Goal: Task Accomplishment & Management: Manage account settings

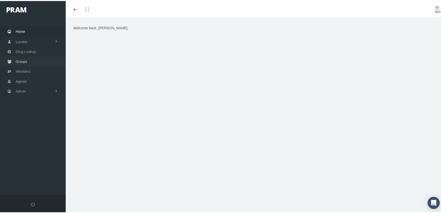
click at [19, 58] on span "Groups" at bounding box center [22, 61] width 12 height 10
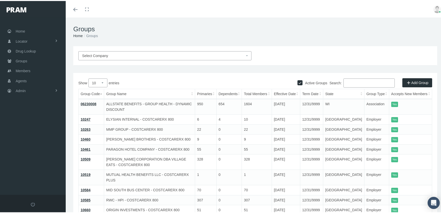
click at [298, 81] on input "Active Groups" at bounding box center [300, 81] width 5 height 5
checkbox input "false"
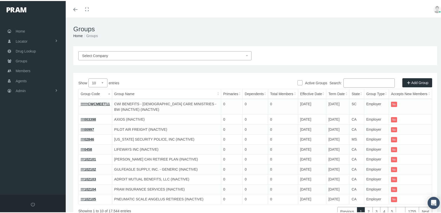
click at [355, 81] on input "Search:" at bounding box center [369, 82] width 51 height 9
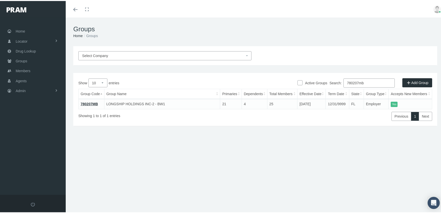
type input "780207mb"
click at [91, 102] on link "780207MB" at bounding box center [89, 103] width 17 height 4
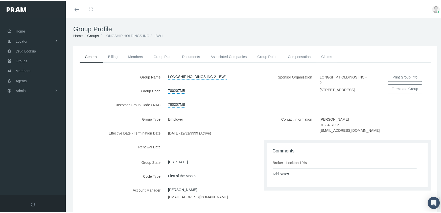
click at [326, 54] on link "Claims" at bounding box center [326, 55] width 21 height 11
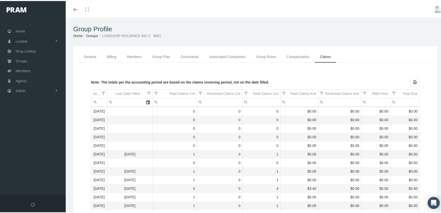
click at [86, 55] on link "General" at bounding box center [89, 55] width 23 height 11
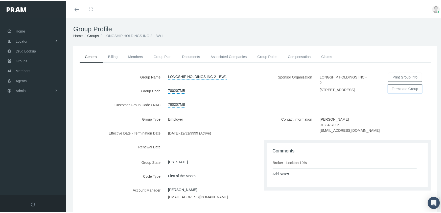
click at [398, 90] on button "Terminate Group" at bounding box center [405, 87] width 34 height 9
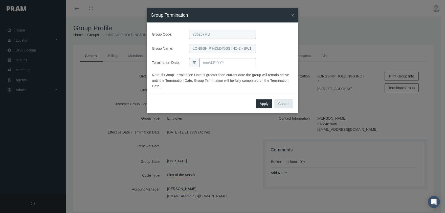
click at [197, 63] on span at bounding box center [194, 62] width 10 height 9
click at [203, 63] on input "text" at bounding box center [228, 62] width 56 height 9
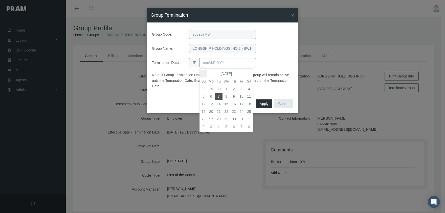
click at [203, 72] on th at bounding box center [204, 74] width 8 height 8
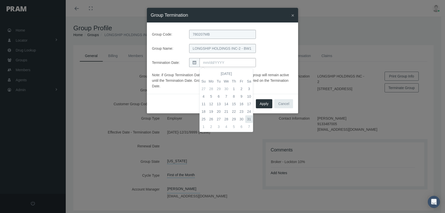
click at [250, 118] on td "31" at bounding box center [249, 120] width 8 height 8
type input "05/31/2025"
click at [264, 104] on span "Apply" at bounding box center [264, 104] width 9 height 4
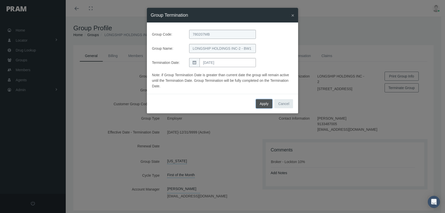
click at [264, 104] on span "Apply" at bounding box center [264, 104] width 9 height 4
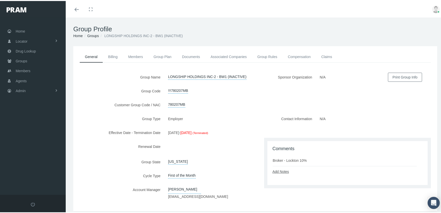
click at [277, 170] on link "Add Notes" at bounding box center [281, 171] width 16 height 4
click at [281, 177] on textarea at bounding box center [348, 187] width 150 height 26
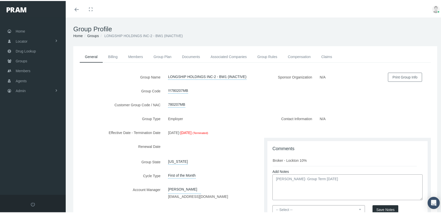
type textarea "Michelle- Group Term 5/31/25"
click at [357, 209] on select "-- Select -- PRAM Only Everyone" at bounding box center [319, 209] width 93 height 9
select select "0"
click at [273, 205] on select "-- Select -- PRAM Only Everyone" at bounding box center [319, 209] width 93 height 9
click at [385, 207] on button "Save Notes" at bounding box center [386, 209] width 26 height 9
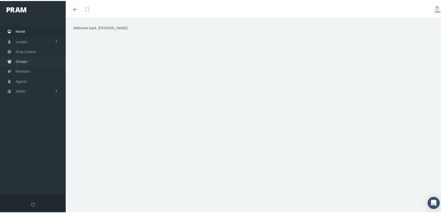
click at [20, 58] on span "Groups" at bounding box center [22, 61] width 12 height 10
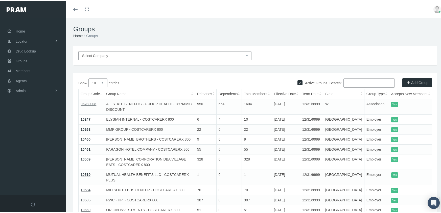
click at [298, 81] on input "Active Groups" at bounding box center [300, 81] width 5 height 5
checkbox input "false"
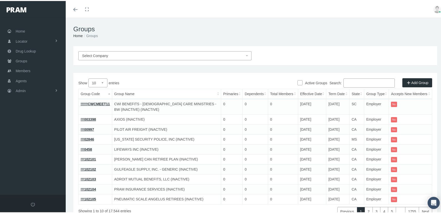
click at [363, 82] on input "Search:" at bounding box center [369, 82] width 51 height 9
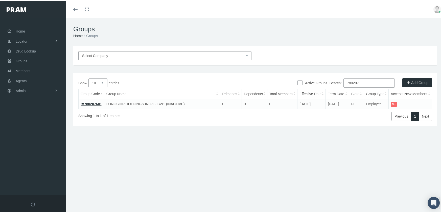
type input "780207"
click at [87, 102] on link "!!!780207MB" at bounding box center [91, 103] width 21 height 4
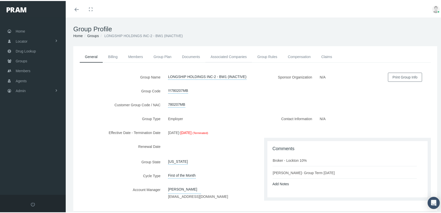
click at [237, 57] on link "Associated Companies" at bounding box center [228, 55] width 47 height 11
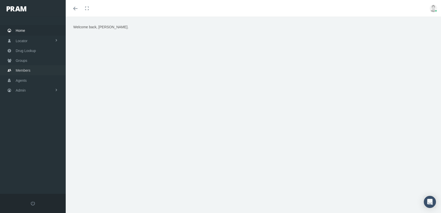
click at [21, 68] on span "Members" at bounding box center [23, 71] width 15 height 10
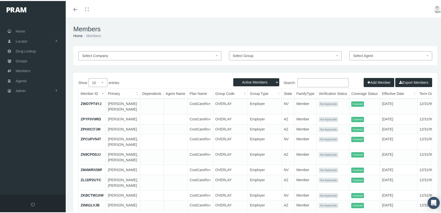
click at [247, 80] on select "Active Members Terminated Members Active & Terminated" at bounding box center [256, 81] width 46 height 8
select select "3"
click at [233, 77] on select "Active Members Terminated Members Active & Terminated" at bounding box center [256, 81] width 46 height 8
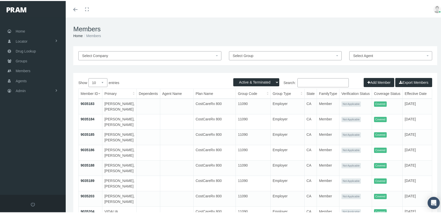
click at [308, 84] on input "Search:" at bounding box center [323, 81] width 51 height 9
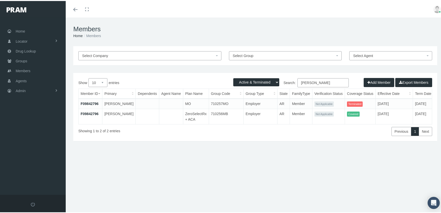
type input "peraza-duran, andy"
click at [90, 115] on link "F09842796" at bounding box center [90, 113] width 18 height 4
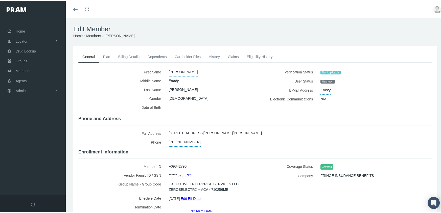
click at [187, 171] on link "Edit" at bounding box center [188, 174] width 6 height 7
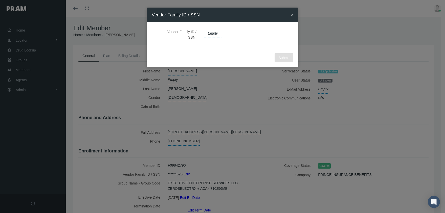
click at [211, 35] on span "Empty" at bounding box center [213, 33] width 18 height 9
type input "618604625"
click at [256, 32] on icon "submit" at bounding box center [257, 33] width 3 height 5
click at [287, 61] on button "Submit" at bounding box center [284, 57] width 19 height 9
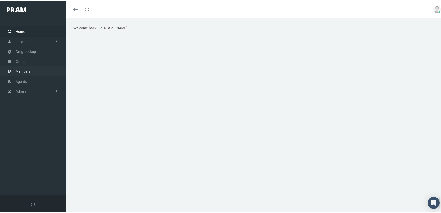
click at [26, 69] on span "Members" at bounding box center [23, 71] width 15 height 10
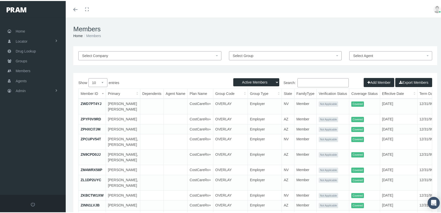
click at [251, 81] on select "Active Members Terminated Members Active & Terminated" at bounding box center [256, 81] width 46 height 8
select select "3"
click at [233, 77] on select "Active Members Terminated Members Active & Terminated" at bounding box center [256, 81] width 46 height 8
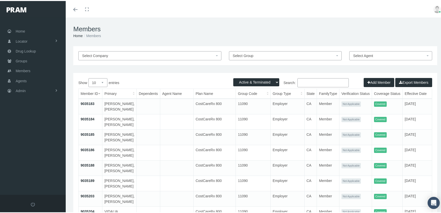
click at [315, 81] on input "Search:" at bounding box center [323, 81] width 51 height 9
paste input "F07201580"
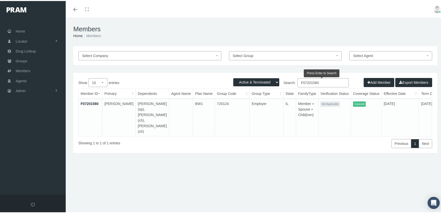
type input "F07201580"
click at [90, 103] on link "F07201580" at bounding box center [90, 103] width 18 height 4
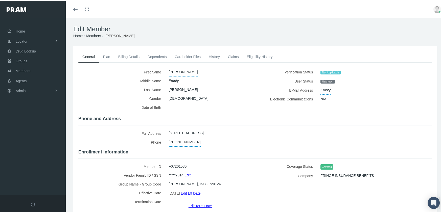
click at [158, 57] on link "Dependents" at bounding box center [157, 55] width 27 height 11
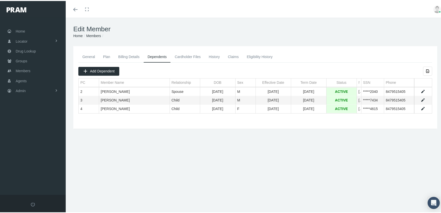
click at [215, 54] on link "History" at bounding box center [214, 55] width 19 height 11
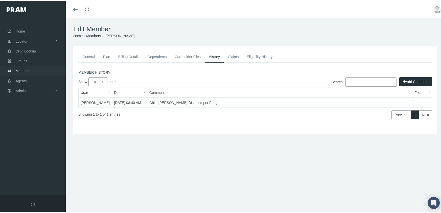
drag, startPoint x: 24, startPoint y: 68, endPoint x: 29, endPoint y: 67, distance: 5.6
click at [24, 68] on span "Members" at bounding box center [23, 70] width 15 height 10
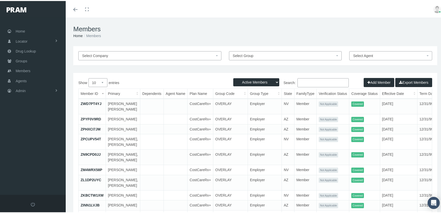
click at [258, 80] on select "Active Members Terminated Members Active & Terminated" at bounding box center [256, 81] width 46 height 8
select select "3"
click at [233, 77] on select "Active Members Terminated Members Active & Terminated" at bounding box center [256, 81] width 46 height 8
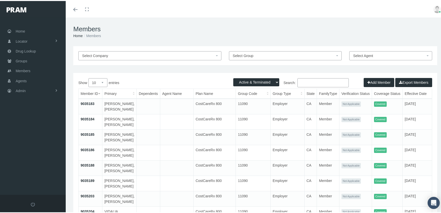
click at [309, 81] on input "Search:" at bounding box center [323, 81] width 51 height 9
paste input "F09800316"
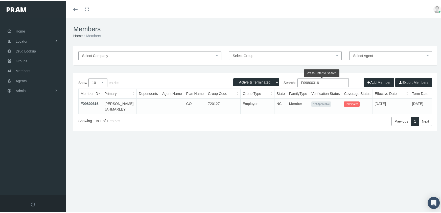
type input "F09800316"
click at [94, 102] on link "F09800316" at bounding box center [90, 103] width 18 height 4
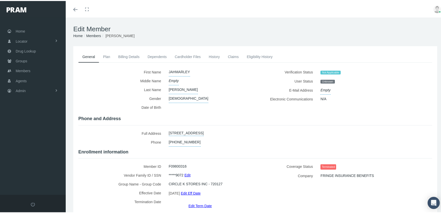
click at [191, 191] on link "Edit Eff Date" at bounding box center [191, 192] width 20 height 7
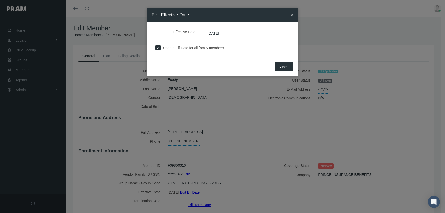
click at [222, 35] on span "[DATE]" at bounding box center [213, 33] width 19 height 9
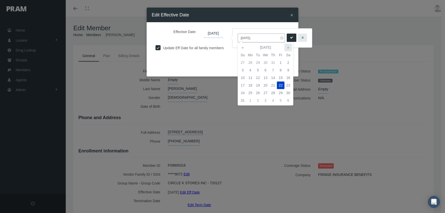
click at [289, 45] on th "»" at bounding box center [288, 48] width 8 height 8
click at [278, 63] on td "3" at bounding box center [281, 63] width 8 height 8
type input "10/03/2025"
click at [287, 37] on button "submit" at bounding box center [292, 38] width 10 height 8
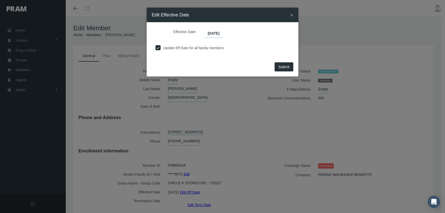
click at [280, 66] on span "Submit" at bounding box center [283, 67] width 11 height 4
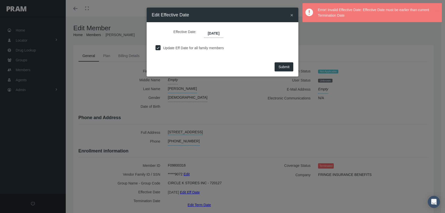
click at [292, 14] on span "×" at bounding box center [291, 15] width 3 height 6
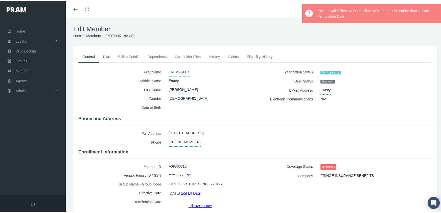
click at [199, 202] on link "Edit Term Date" at bounding box center [200, 205] width 23 height 7
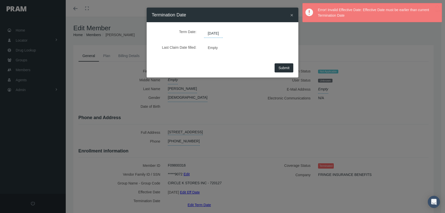
click at [214, 33] on span "09/25/2025" at bounding box center [213, 33] width 19 height 9
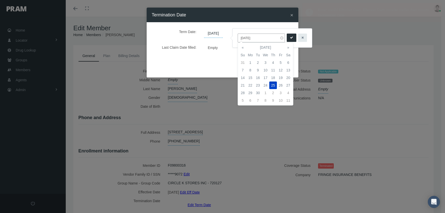
drag, startPoint x: 260, startPoint y: 39, endPoint x: 228, endPoint y: 35, distance: 32.4
click at [228, 35] on body "Toggle Fullscreen Toggle navigation Toggle menubar Toggle fullscreen Profile Lo…" at bounding box center [222, 106] width 445 height 213
drag, startPoint x: 259, startPoint y: 38, endPoint x: 238, endPoint y: 36, distance: 21.3
click at [238, 36] on input "09/25/2025" at bounding box center [261, 38] width 47 height 9
type input "12/31/2039"
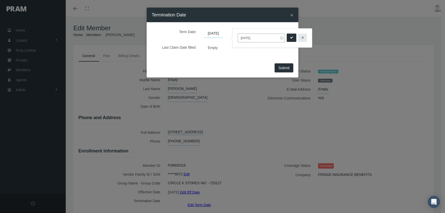
click at [287, 38] on button "submit" at bounding box center [292, 38] width 10 height 8
click at [277, 69] on button "Submit" at bounding box center [284, 67] width 19 height 9
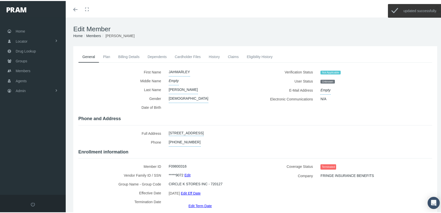
click at [198, 191] on link "Edit Eff Date" at bounding box center [191, 192] width 20 height 7
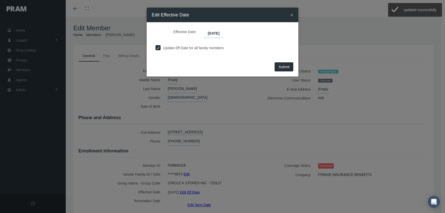
click at [284, 67] on span "Submit" at bounding box center [283, 67] width 11 height 4
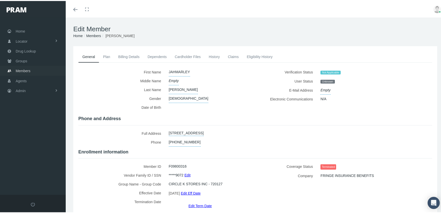
click at [15, 68] on link "Members" at bounding box center [33, 70] width 66 height 10
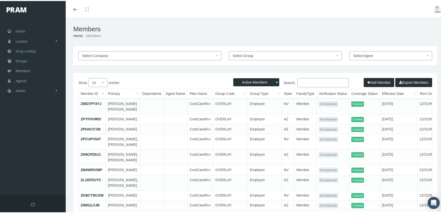
click at [261, 80] on select "Active Members Terminated Members Active & Terminated" at bounding box center [256, 81] width 46 height 8
select select "3"
click at [233, 77] on select "Active Members Terminated Members Active & Terminated" at bounding box center [256, 81] width 46 height 8
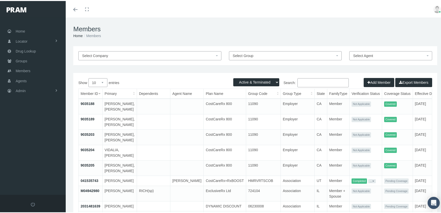
click at [313, 82] on input "Search:" at bounding box center [323, 81] width 51 height 9
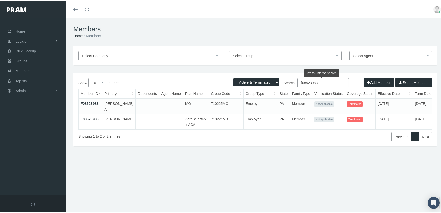
type input "f08523983"
click at [92, 117] on link "F08523983" at bounding box center [90, 118] width 18 height 4
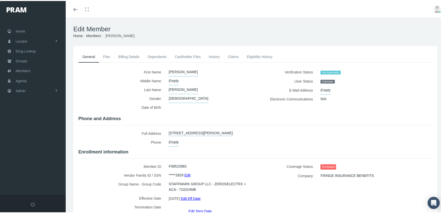
click at [201, 197] on link "Edit Eff Date" at bounding box center [191, 197] width 20 height 7
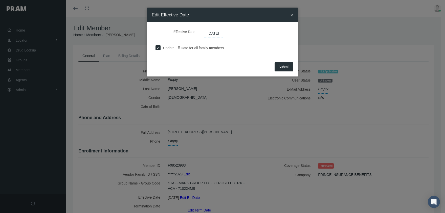
click at [223, 32] on span "[DATE]" at bounding box center [213, 33] width 19 height 9
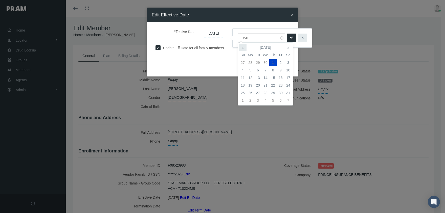
click at [242, 46] on th "«" at bounding box center [243, 48] width 8 height 8
click at [282, 61] on td "4" at bounding box center [281, 63] width 8 height 8
type input "[DATE]"
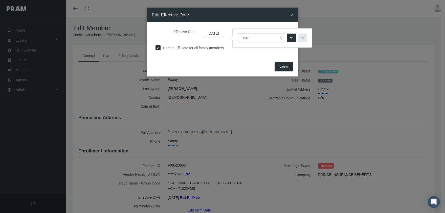
click at [290, 38] on button "submit" at bounding box center [292, 38] width 10 height 8
click at [291, 67] on button "Submit" at bounding box center [284, 66] width 19 height 9
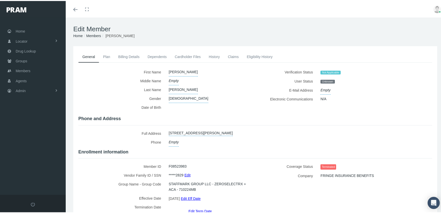
click at [92, 37] on link "Members" at bounding box center [93, 35] width 15 height 4
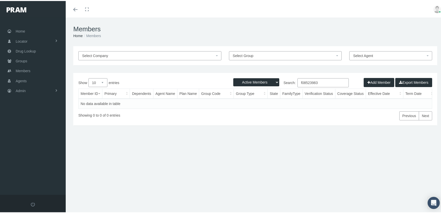
click at [247, 82] on select "Active Members Terminated Members Active & Terminated" at bounding box center [256, 81] width 46 height 8
select select "3"
click at [233, 77] on select "Active Members Terminated Members Active & Terminated" at bounding box center [256, 81] width 46 height 8
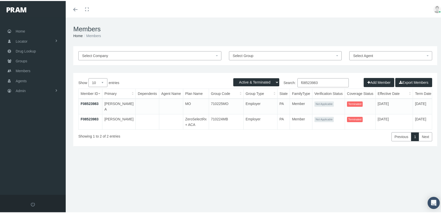
drag, startPoint x: 323, startPoint y: 80, endPoint x: 222, endPoint y: 76, distance: 100.7
click at [222, 76] on div "Active Members Terminated Members Active & Terminated Add Member Export Members…" at bounding box center [255, 109] width 364 height 74
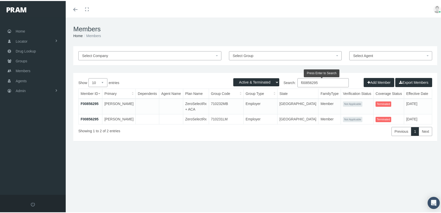
drag, startPoint x: 319, startPoint y: 83, endPoint x: 268, endPoint y: 81, distance: 51.6
click at [268, 81] on div "Active Members Terminated Members Active & Terminated Add Member Export Members…" at bounding box center [255, 106] width 364 height 68
type input "f08523983"
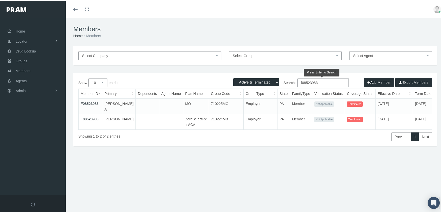
click at [92, 119] on link "F08523983" at bounding box center [90, 118] width 18 height 4
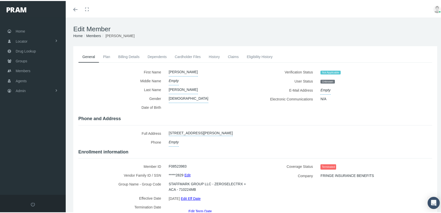
click at [202, 207] on link "Edit Term Date" at bounding box center [200, 210] width 23 height 7
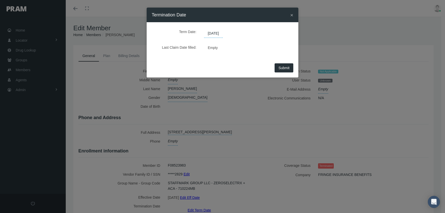
click at [216, 32] on span "07/09/2025" at bounding box center [213, 33] width 19 height 9
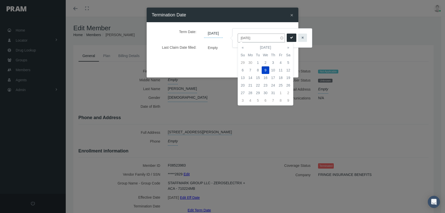
drag, startPoint x: 260, startPoint y: 37, endPoint x: 237, endPoint y: 35, distance: 23.4
click at [237, 35] on div "07/09/2025" at bounding box center [272, 38] width 79 height 19
type input "[DATE]"
click at [290, 39] on icon "submit" at bounding box center [291, 37] width 3 height 5
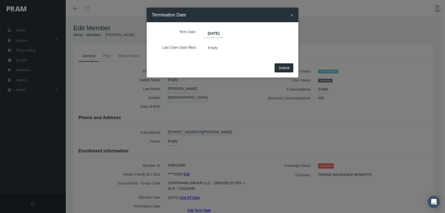
click at [284, 71] on button "Submit" at bounding box center [284, 67] width 19 height 9
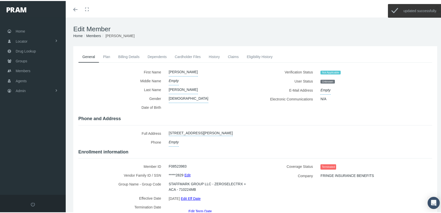
click at [99, 35] on link "Members" at bounding box center [93, 35] width 15 height 4
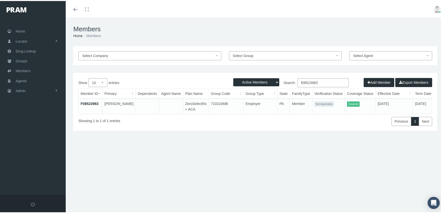
drag, startPoint x: 245, startPoint y: 80, endPoint x: 247, endPoint y: 84, distance: 3.9
click at [245, 80] on select "Active Members Terminated Members Active & Terminated" at bounding box center [256, 81] width 46 height 8
select select "3"
click at [233, 77] on select "Active Members Terminated Members Active & Terminated" at bounding box center [256, 81] width 46 height 8
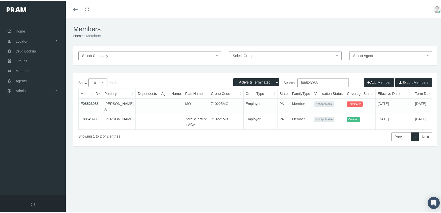
click at [323, 82] on input "f08523983" at bounding box center [323, 81] width 51 height 9
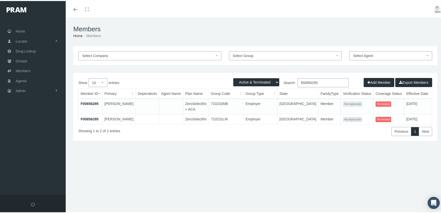
type input "f00856295"
click at [91, 120] on link "F00856295" at bounding box center [90, 118] width 18 height 4
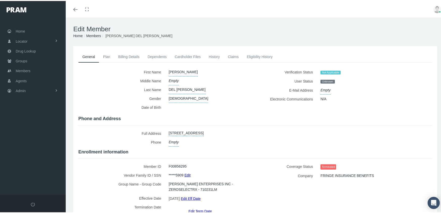
click at [191, 207] on link "Edit Term Date" at bounding box center [200, 210] width 23 height 7
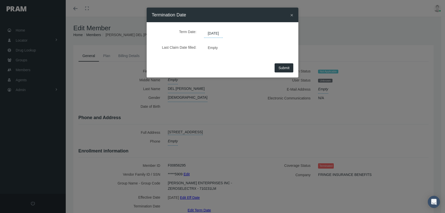
click at [216, 35] on span "[DATE]" at bounding box center [213, 33] width 19 height 9
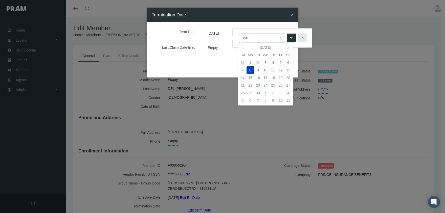
drag, startPoint x: 261, startPoint y: 38, endPoint x: 233, endPoint y: 32, distance: 27.8
click at [233, 32] on div "[DATE]" at bounding box center [272, 38] width 79 height 19
type input "[DATE]"
click at [290, 40] on icon "submit" at bounding box center [291, 37] width 3 height 5
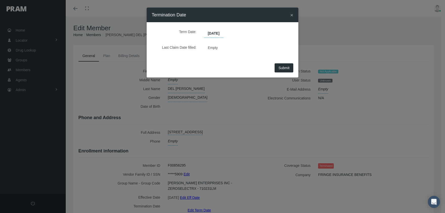
click at [283, 67] on span "Submit" at bounding box center [283, 68] width 11 height 4
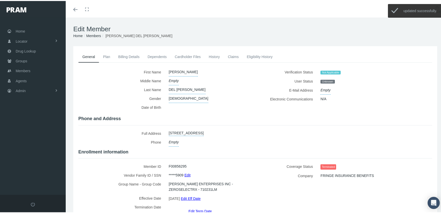
click at [190, 196] on link "Edit Eff Date" at bounding box center [191, 197] width 20 height 7
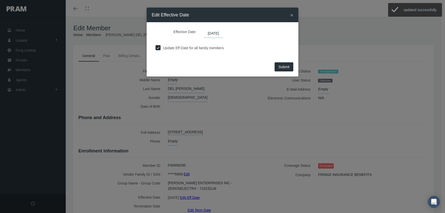
click at [219, 33] on span "[DATE]" at bounding box center [213, 33] width 19 height 9
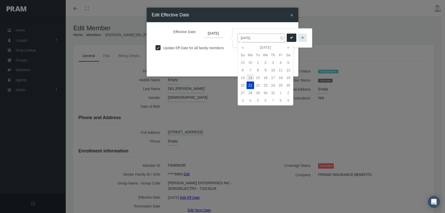
click at [252, 77] on td "14" at bounding box center [251, 78] width 8 height 8
type input "[DATE]"
click at [290, 36] on icon "submit" at bounding box center [291, 37] width 3 height 5
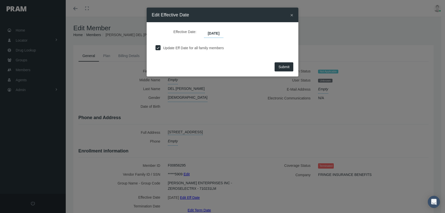
click at [285, 64] on button "Submit" at bounding box center [284, 66] width 19 height 9
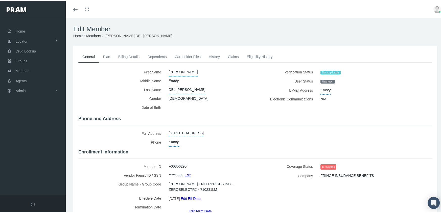
click at [97, 36] on link "Members" at bounding box center [93, 35] width 15 height 4
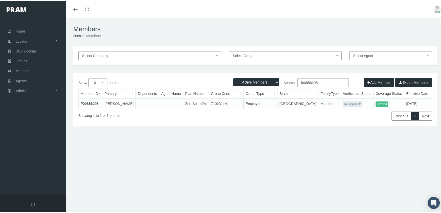
click at [259, 79] on select "Active Members Terminated Members Active & Terminated" at bounding box center [256, 81] width 46 height 8
select select "3"
click at [233, 77] on select "Active Members Terminated Members Active & Terminated" at bounding box center [256, 81] width 46 height 8
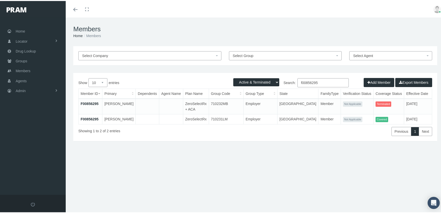
click at [318, 82] on input "f00856295" at bounding box center [323, 81] width 51 height 9
type input "f08540664"
click at [88, 118] on link "F08540664" at bounding box center [90, 118] width 18 height 4
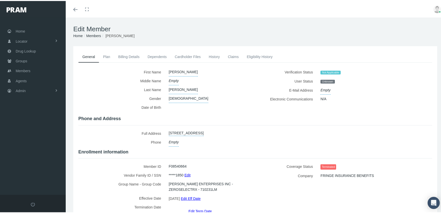
click at [200, 196] on link "Edit Eff Date" at bounding box center [191, 197] width 20 height 7
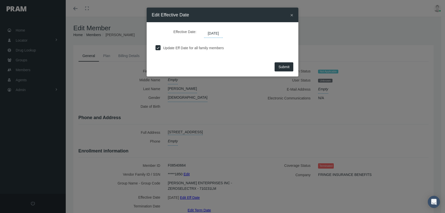
click at [221, 34] on span "[DATE]" at bounding box center [213, 33] width 19 height 9
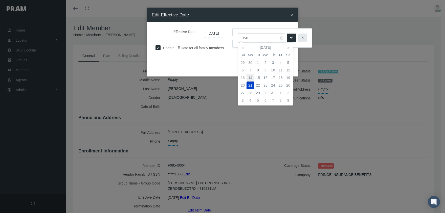
click at [250, 78] on td "14" at bounding box center [251, 78] width 8 height 8
type input "[DATE]"
click at [290, 37] on icon "submit" at bounding box center [291, 37] width 3 height 5
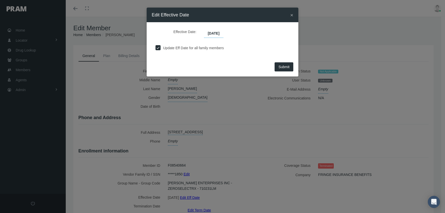
click at [285, 68] on span "Submit" at bounding box center [283, 67] width 11 height 4
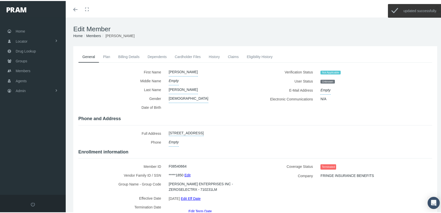
click at [196, 207] on link "Edit Term Date" at bounding box center [200, 210] width 23 height 7
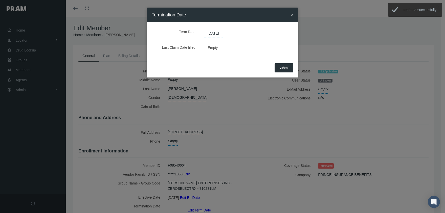
click at [216, 29] on div "Term Date: 09/08/2025" at bounding box center [223, 32] width 134 height 11
click at [223, 33] on span "[DATE]" at bounding box center [213, 33] width 19 height 9
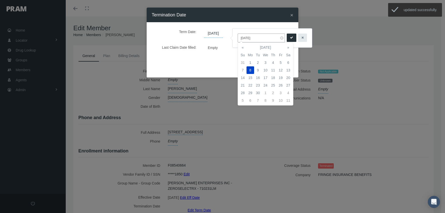
drag, startPoint x: 261, startPoint y: 36, endPoint x: 235, endPoint y: 35, distance: 26.3
click at [235, 35] on div "[DATE]" at bounding box center [272, 38] width 79 height 19
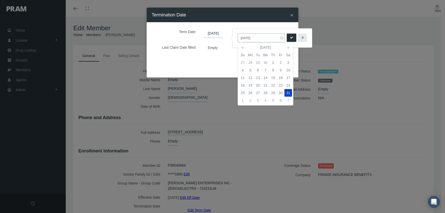
type input "[DATE]"
click at [290, 36] on icon "submit" at bounding box center [291, 37] width 3 height 5
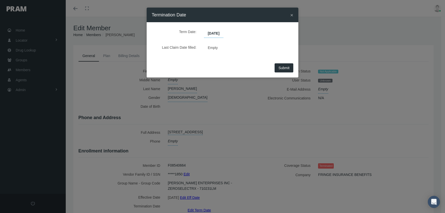
click at [283, 71] on button "Submit" at bounding box center [284, 67] width 19 height 9
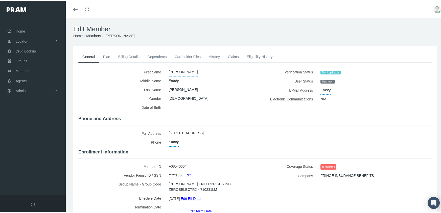
click at [88, 35] on link "Members" at bounding box center [93, 35] width 15 height 4
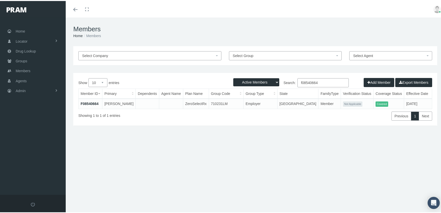
drag, startPoint x: 255, startPoint y: 82, endPoint x: 255, endPoint y: 85, distance: 2.8
click at [255, 82] on select "Active Members Terminated Members Active & Terminated" at bounding box center [256, 81] width 46 height 8
select select "3"
click at [233, 77] on select "Active Members Terminated Members Active & Terminated" at bounding box center [256, 81] width 46 height 8
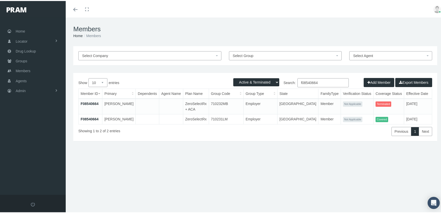
click at [322, 81] on input "f08540664" at bounding box center [323, 81] width 51 height 9
type input "f08540666"
click at [93, 119] on link "F08540666" at bounding box center [90, 118] width 18 height 4
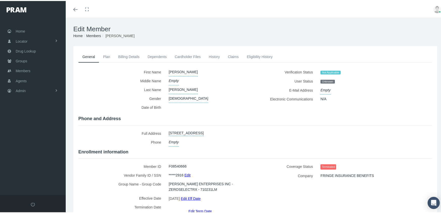
click at [201, 196] on link "Edit Eff Date" at bounding box center [191, 197] width 20 height 7
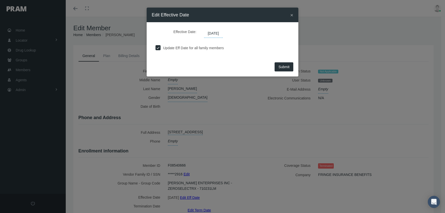
click at [220, 34] on span "[DATE]" at bounding box center [213, 33] width 19 height 9
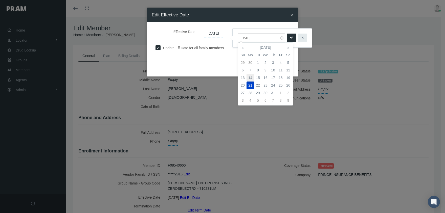
click at [250, 76] on td "14" at bounding box center [251, 78] width 8 height 8
type input "[DATE]"
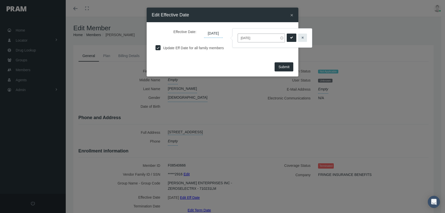
click at [287, 35] on button "submit" at bounding box center [292, 38] width 10 height 8
click at [285, 65] on span "Submit" at bounding box center [283, 67] width 11 height 4
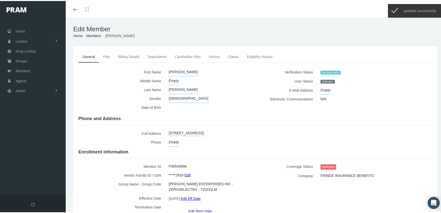
click at [199, 207] on link "Edit Term Date" at bounding box center [200, 210] width 23 height 7
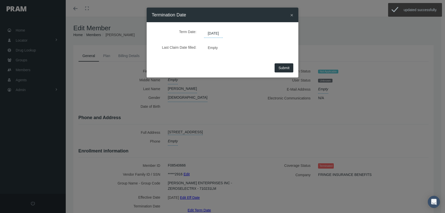
click at [213, 34] on span "[DATE]" at bounding box center [213, 33] width 19 height 9
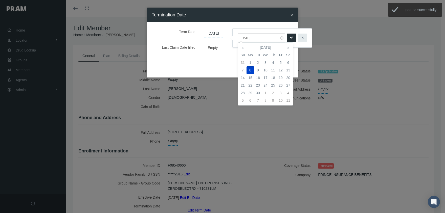
drag, startPoint x: 250, startPoint y: 36, endPoint x: 237, endPoint y: 34, distance: 12.3
click at [237, 34] on div "[DATE]" at bounding box center [272, 38] width 79 height 19
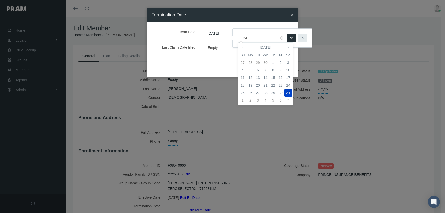
type input "[DATE]"
click at [290, 39] on icon "submit" at bounding box center [291, 37] width 3 height 5
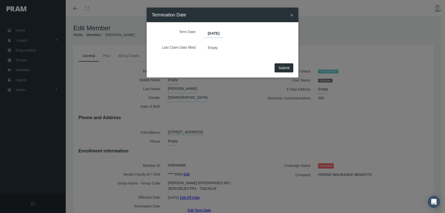
click at [282, 66] on span "Submit" at bounding box center [283, 68] width 11 height 4
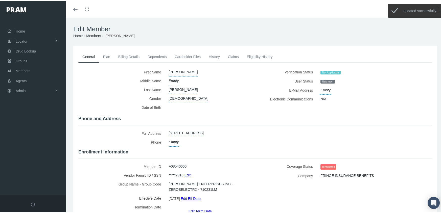
click at [94, 36] on link "Members" at bounding box center [93, 35] width 15 height 4
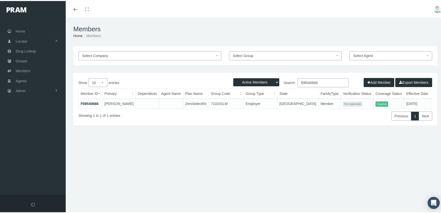
click at [254, 84] on select "Active Members Terminated Members Active & Terminated" at bounding box center [256, 81] width 46 height 8
select select "3"
click at [233, 77] on select "Active Members Terminated Members Active & Terminated" at bounding box center [256, 81] width 46 height 8
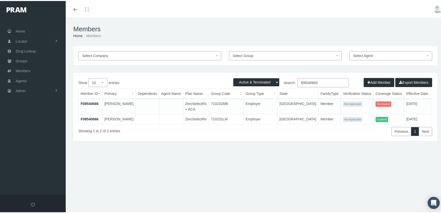
click at [323, 81] on input "f08540666" at bounding box center [323, 81] width 51 height 9
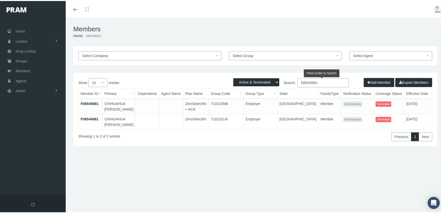
type input "f08540681"
click at [91, 120] on link "F08540681" at bounding box center [90, 118] width 18 height 4
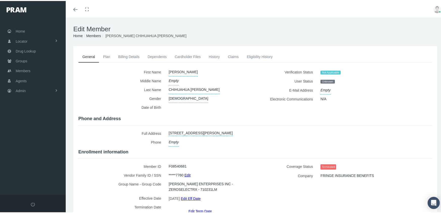
click at [200, 196] on link "Edit Eff Date" at bounding box center [191, 197] width 20 height 7
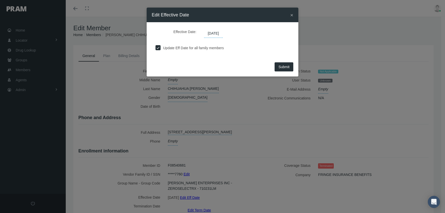
click at [219, 34] on span "[DATE]" at bounding box center [213, 33] width 19 height 9
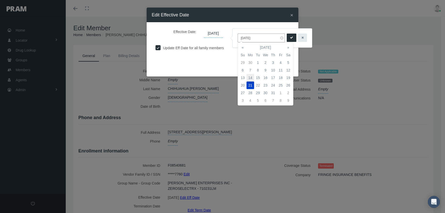
click at [251, 76] on td "14" at bounding box center [251, 78] width 8 height 8
type input "[DATE]"
click at [290, 38] on icon "submit" at bounding box center [291, 37] width 3 height 5
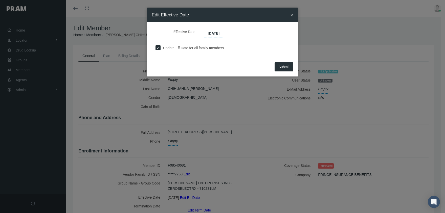
click at [282, 67] on span "Submit" at bounding box center [283, 67] width 11 height 4
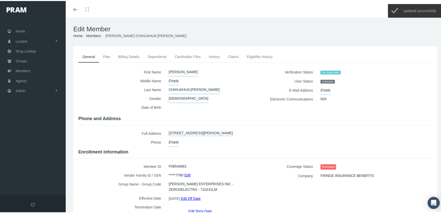
click at [198, 207] on link "Edit Term Date" at bounding box center [200, 210] width 23 height 7
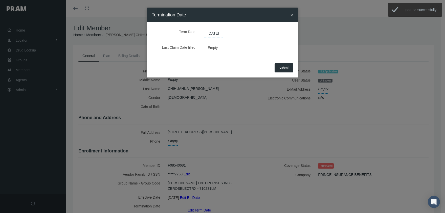
click at [219, 34] on span "[DATE]" at bounding box center [213, 33] width 19 height 9
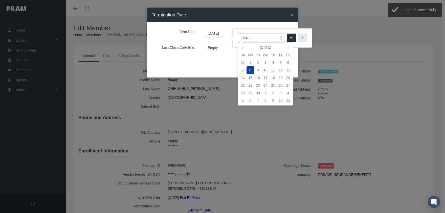
drag, startPoint x: 241, startPoint y: 35, endPoint x: 234, endPoint y: 35, distance: 6.3
click at [234, 35] on div "[DATE]" at bounding box center [272, 38] width 79 height 19
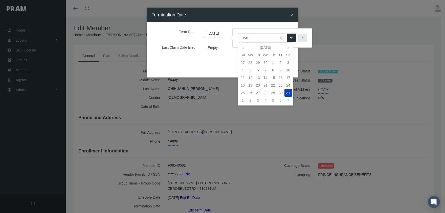
type input "[DATE]"
click at [287, 37] on button "submit" at bounding box center [292, 38] width 10 height 8
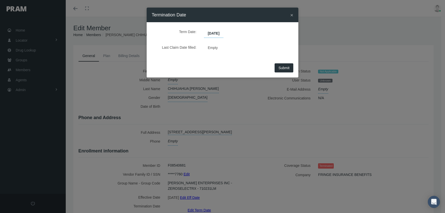
click at [288, 70] on span "Submit" at bounding box center [283, 68] width 11 height 4
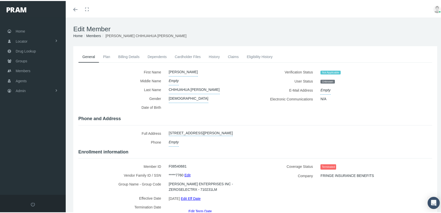
click at [89, 35] on link "Members" at bounding box center [93, 35] width 15 height 4
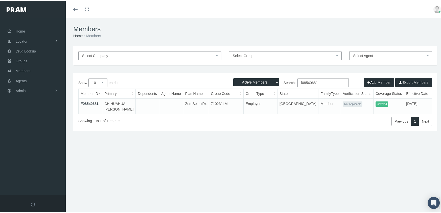
click at [245, 83] on select "Active Members Terminated Members Active & Terminated" at bounding box center [256, 81] width 46 height 8
select select "3"
click at [233, 77] on select "Active Members Terminated Members Active & Terminated" at bounding box center [256, 81] width 46 height 8
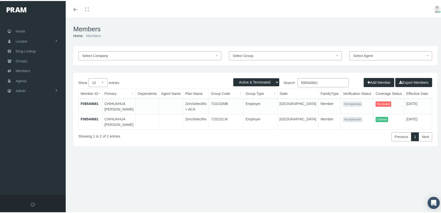
click at [320, 83] on input "f08540681" at bounding box center [323, 81] width 51 height 9
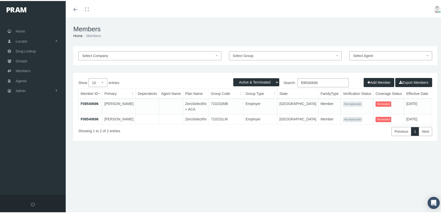
type input "f08540696"
click at [86, 117] on link "F08540696" at bounding box center [90, 118] width 18 height 4
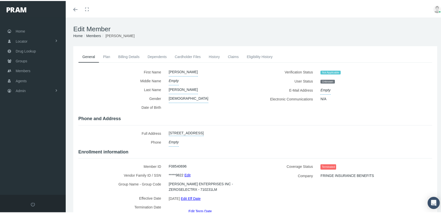
click at [191, 195] on link "Edit Eff Date" at bounding box center [191, 197] width 20 height 7
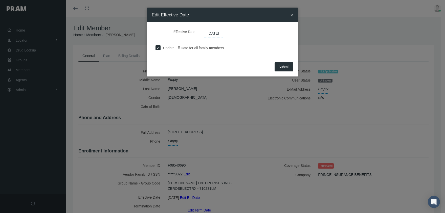
click at [210, 31] on span "[DATE]" at bounding box center [213, 33] width 19 height 9
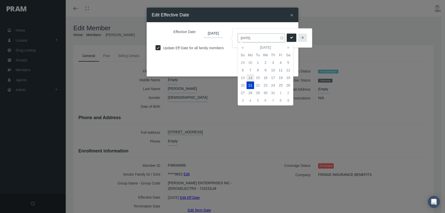
click at [249, 75] on td "14" at bounding box center [251, 78] width 8 height 8
type input "[DATE]"
click at [290, 36] on icon "submit" at bounding box center [291, 37] width 3 height 5
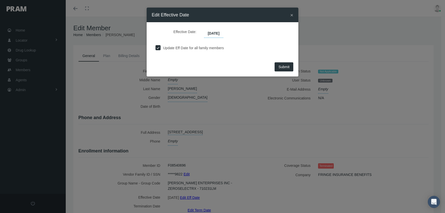
click at [284, 65] on span "Submit" at bounding box center [283, 67] width 11 height 4
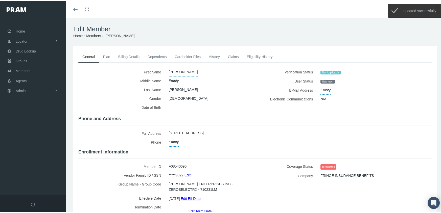
click at [200, 207] on link "Edit Term Date" at bounding box center [200, 210] width 23 height 7
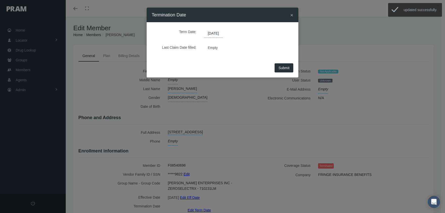
click at [216, 34] on span "[DATE]" at bounding box center [213, 33] width 19 height 9
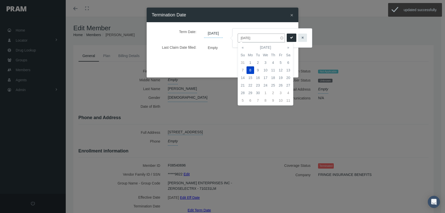
drag, startPoint x: 258, startPoint y: 37, endPoint x: 234, endPoint y: 35, distance: 23.9
click at [234, 35] on div "[DATE]" at bounding box center [272, 38] width 79 height 19
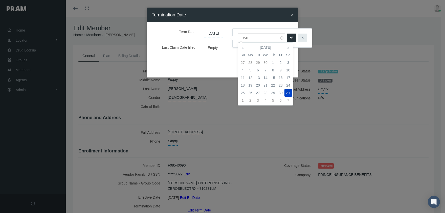
type input "[DATE]"
click at [290, 37] on icon "submit" at bounding box center [291, 37] width 3 height 5
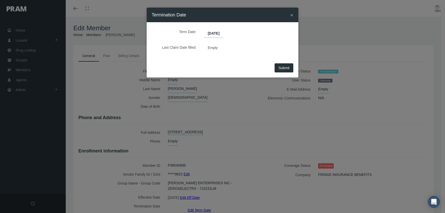
click at [287, 66] on span "Submit" at bounding box center [283, 68] width 11 height 4
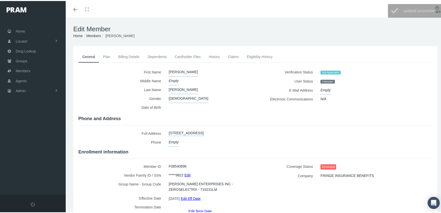
click at [92, 34] on link "Members" at bounding box center [93, 35] width 15 height 4
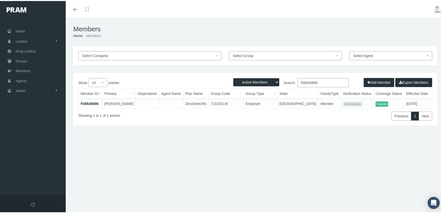
click at [257, 81] on select "Active Members Terminated Members Active & Terminated" at bounding box center [256, 81] width 46 height 8
select select "3"
click at [233, 77] on select "Active Members Terminated Members Active & Terminated" at bounding box center [256, 81] width 46 height 8
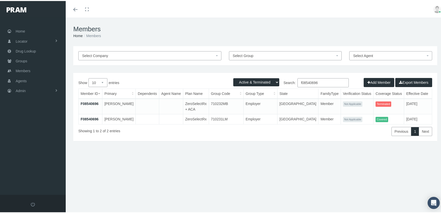
click at [322, 83] on input "f08540696" at bounding box center [323, 81] width 51 height 9
type input "f08540762"
click at [96, 117] on link "F08540762" at bounding box center [90, 118] width 18 height 4
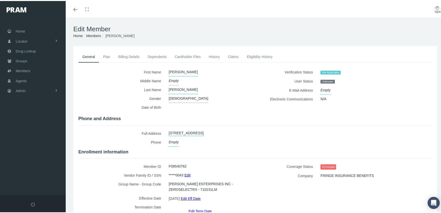
click at [191, 197] on link "Edit Eff Date" at bounding box center [191, 197] width 20 height 7
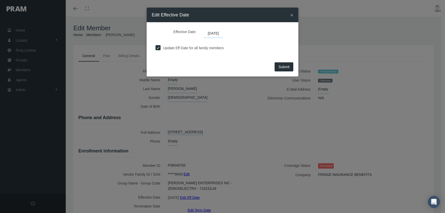
click at [215, 32] on span "[DATE]" at bounding box center [213, 33] width 19 height 9
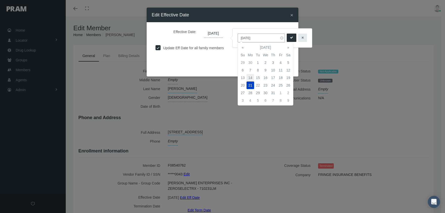
click at [250, 76] on td "14" at bounding box center [251, 78] width 8 height 8
type input "[DATE]"
click at [290, 37] on icon "submit" at bounding box center [291, 37] width 3 height 5
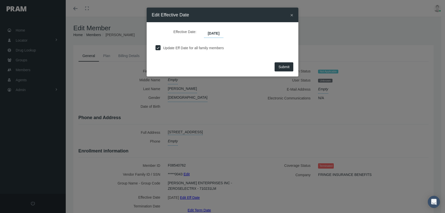
click at [282, 65] on span "Submit" at bounding box center [283, 67] width 11 height 4
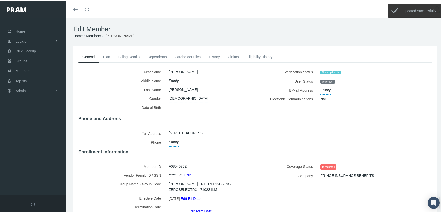
click at [205, 207] on link "Edit Term Date" at bounding box center [200, 210] width 23 height 7
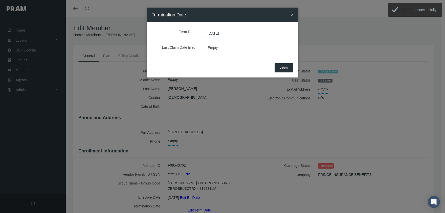
click at [219, 33] on span "[DATE]" at bounding box center [213, 33] width 19 height 9
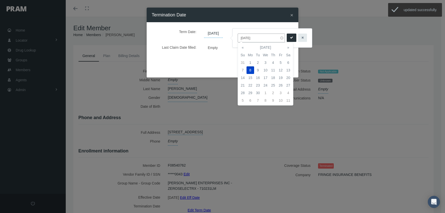
drag, startPoint x: 259, startPoint y: 37, endPoint x: 223, endPoint y: 33, distance: 36.2
click at [223, 33] on body "Toggle Fullscreen Toggle navigation Toggle menubar Toggle fullscreen Profile Lo…" at bounding box center [222, 106] width 445 height 213
drag, startPoint x: 240, startPoint y: 37, endPoint x: 238, endPoint y: 36, distance: 2.5
click at [238, 36] on input "[DATE]" at bounding box center [261, 38] width 47 height 9
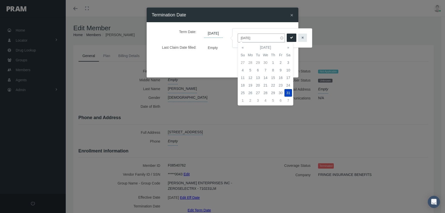
type input "[DATE]"
click at [287, 37] on button "submit" at bounding box center [292, 38] width 10 height 8
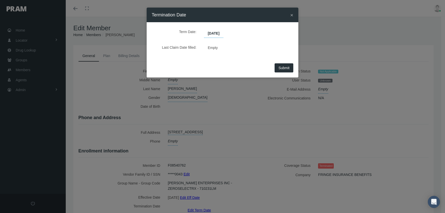
click at [288, 69] on span "Submit" at bounding box center [283, 68] width 11 height 4
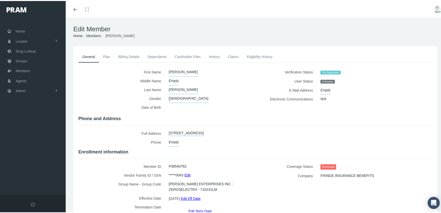
click at [95, 34] on link "Members" at bounding box center [93, 35] width 15 height 4
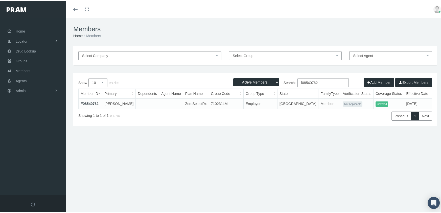
click at [254, 81] on select "Active Members Terminated Members Active & Terminated" at bounding box center [256, 81] width 46 height 8
select select "3"
click at [233, 77] on select "Active Members Terminated Members Active & Terminated" at bounding box center [256, 81] width 46 height 8
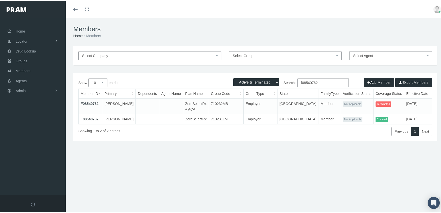
click at [323, 82] on input "f08540762" at bounding box center [323, 81] width 51 height 9
type input "f08540802"
click at [93, 119] on link "F08540802" at bounding box center [90, 118] width 18 height 4
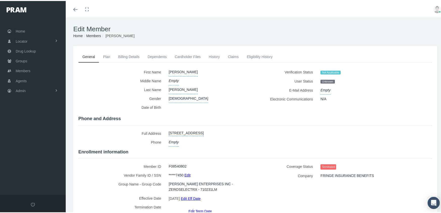
click at [193, 195] on link "Edit Eff Date" at bounding box center [191, 197] width 20 height 7
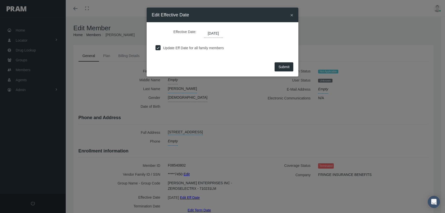
click at [215, 34] on span "[DATE]" at bounding box center [213, 33] width 19 height 9
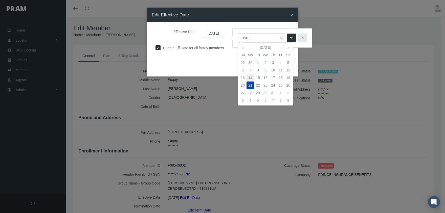
click at [250, 76] on td "14" at bounding box center [251, 78] width 8 height 8
type input "[DATE]"
click at [290, 38] on icon "submit" at bounding box center [291, 37] width 3 height 5
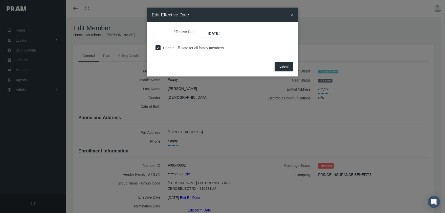
click at [283, 65] on span "Submit" at bounding box center [283, 67] width 11 height 4
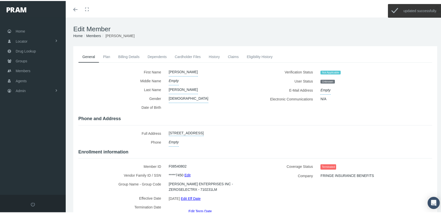
click at [201, 207] on link "Edit Term Date" at bounding box center [200, 210] width 23 height 7
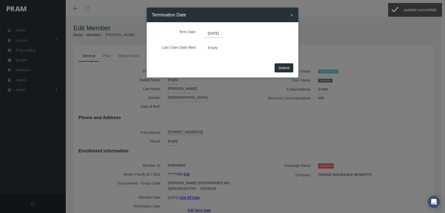
click at [215, 33] on span "09/08/2025" at bounding box center [213, 33] width 19 height 9
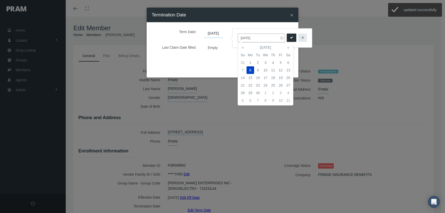
drag, startPoint x: 259, startPoint y: 39, endPoint x: 236, endPoint y: 38, distance: 22.8
click at [236, 38] on div "09/08/2025" at bounding box center [272, 38] width 79 height 19
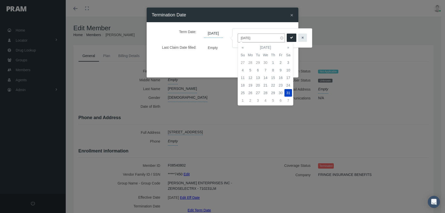
type input "12/31/2039"
click at [291, 38] on button "submit" at bounding box center [292, 38] width 10 height 8
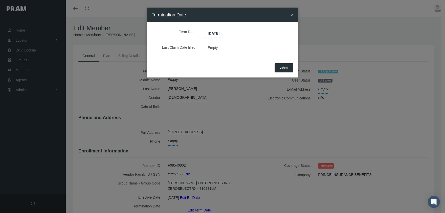
click at [283, 63] on button "Submit" at bounding box center [284, 67] width 19 height 9
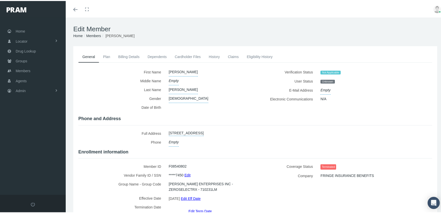
click at [91, 35] on link "Members" at bounding box center [93, 35] width 15 height 4
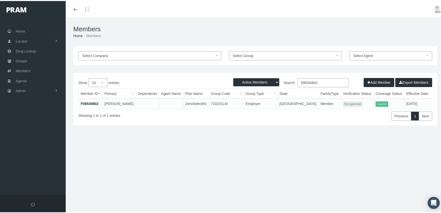
click at [253, 84] on select "Active Members Terminated Members Active & Terminated" at bounding box center [256, 81] width 46 height 8
select select "3"
click at [233, 77] on select "Active Members Terminated Members Active & Terminated" at bounding box center [256, 81] width 46 height 8
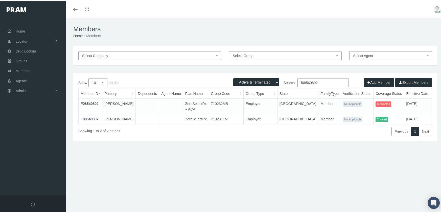
click at [322, 81] on input "f08540802" at bounding box center [323, 81] width 51 height 9
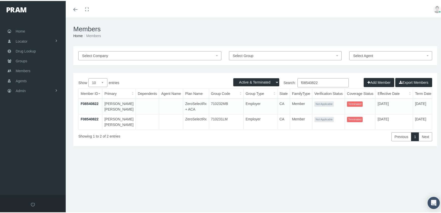
type input "f08540822"
click at [88, 120] on link "F08540822" at bounding box center [90, 118] width 18 height 4
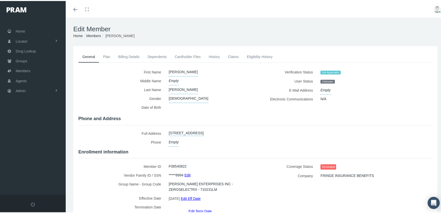
click at [194, 195] on link "Edit Eff Date" at bounding box center [191, 197] width 20 height 7
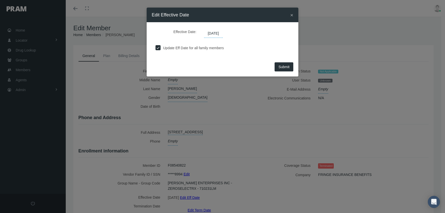
click at [220, 32] on span "[DATE]" at bounding box center [213, 33] width 19 height 9
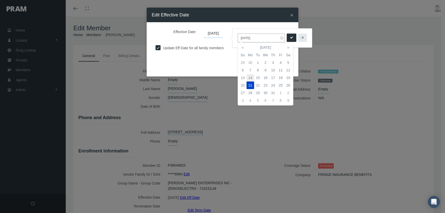
drag, startPoint x: 251, startPoint y: 76, endPoint x: 274, endPoint y: 48, distance: 36.2
click at [251, 76] on td "14" at bounding box center [251, 78] width 8 height 8
type input "[DATE]"
click at [290, 38] on icon "submit" at bounding box center [291, 37] width 3 height 5
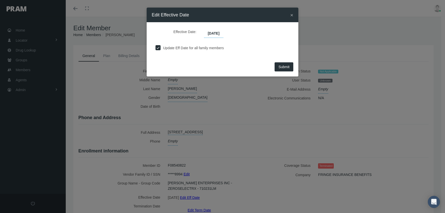
click at [287, 68] on span "Submit" at bounding box center [283, 67] width 11 height 4
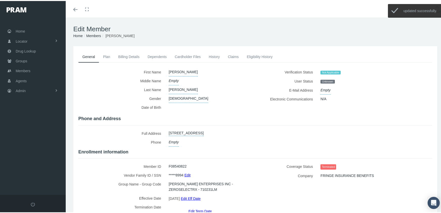
click at [199, 207] on link "Edit Term Date" at bounding box center [200, 210] width 23 height 7
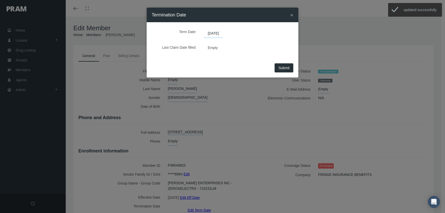
click at [218, 33] on span "[DATE]" at bounding box center [213, 33] width 19 height 9
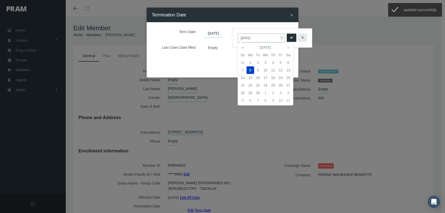
drag, startPoint x: 244, startPoint y: 36, endPoint x: 236, endPoint y: 34, distance: 7.2
click at [236, 34] on div "[DATE]" at bounding box center [272, 38] width 79 height 19
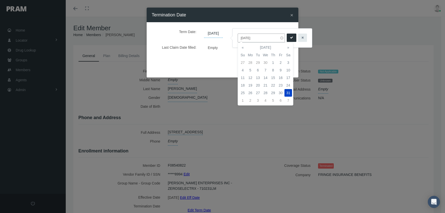
type input "[DATE]"
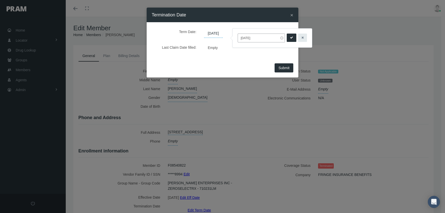
click at [287, 39] on button "submit" at bounding box center [292, 38] width 10 height 8
click at [283, 71] on button "Submit" at bounding box center [284, 67] width 19 height 9
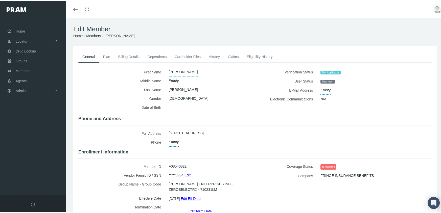
click at [95, 35] on link "Members" at bounding box center [93, 35] width 15 height 4
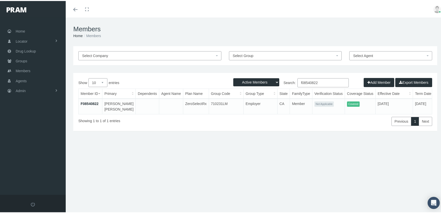
click at [262, 81] on select "Active Members Terminated Members Active & Terminated" at bounding box center [256, 81] width 46 height 8
select select "3"
click at [233, 77] on select "Active Members Terminated Members Active & Terminated" at bounding box center [256, 81] width 46 height 8
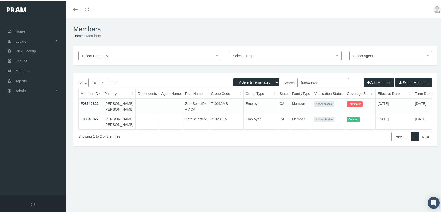
click at [319, 82] on input "f08540822" at bounding box center [323, 81] width 51 height 9
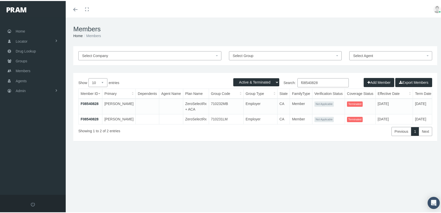
type input "f08540828"
click at [87, 118] on link "F08540828" at bounding box center [90, 118] width 18 height 4
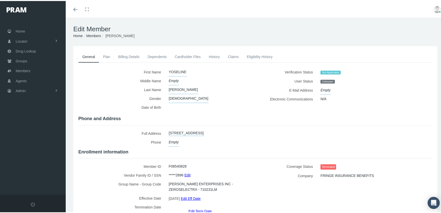
click at [192, 197] on link "Edit Eff Date" at bounding box center [191, 197] width 20 height 7
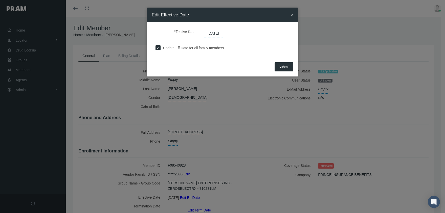
click at [219, 34] on span "[DATE]" at bounding box center [213, 33] width 19 height 9
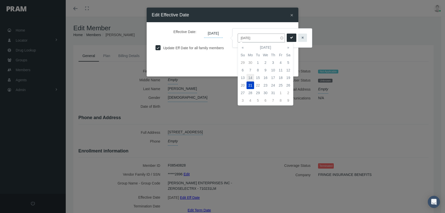
click at [250, 78] on td "14" at bounding box center [251, 78] width 8 height 8
type input "[DATE]"
click at [290, 39] on icon "submit" at bounding box center [291, 37] width 3 height 5
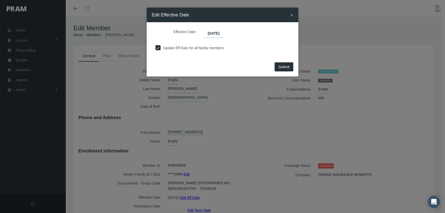
click at [284, 67] on span "Submit" at bounding box center [283, 67] width 11 height 4
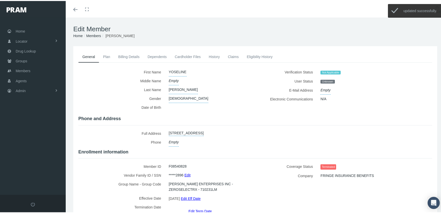
click at [196, 207] on link "Edit Term Date" at bounding box center [200, 210] width 23 height 7
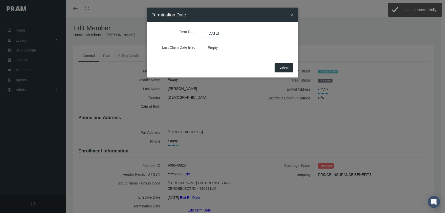
click at [211, 31] on span "[DATE]" at bounding box center [213, 33] width 19 height 9
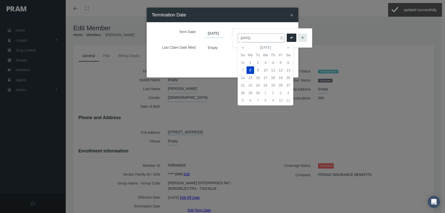
drag, startPoint x: 259, startPoint y: 36, endPoint x: 236, endPoint y: 37, distance: 22.8
click at [236, 37] on div "09/08/2025" at bounding box center [272, 38] width 79 height 19
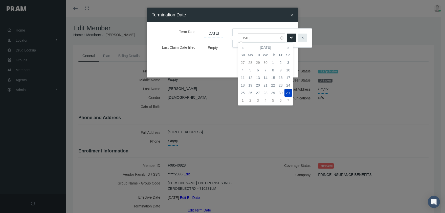
type input "[DATE]"
click at [291, 38] on button "submit" at bounding box center [292, 38] width 10 height 8
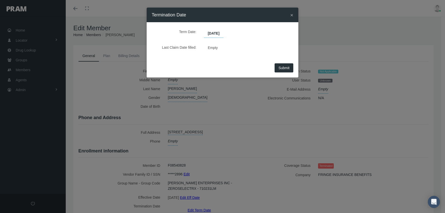
click at [282, 69] on span "Submit" at bounding box center [283, 68] width 11 height 4
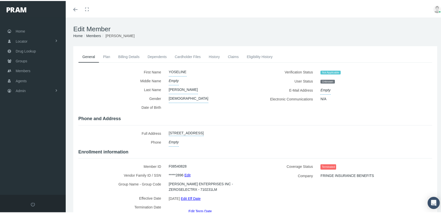
click at [89, 35] on link "Members" at bounding box center [93, 35] width 15 height 4
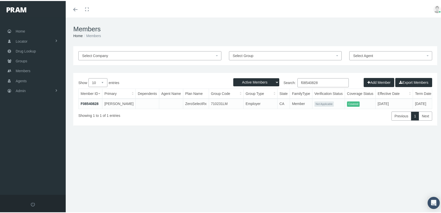
click at [255, 82] on select "Active Members Terminated Members Active & Terminated" at bounding box center [256, 81] width 46 height 8
select select "3"
click at [233, 77] on select "Active Members Terminated Members Active & Terminated" at bounding box center [256, 81] width 46 height 8
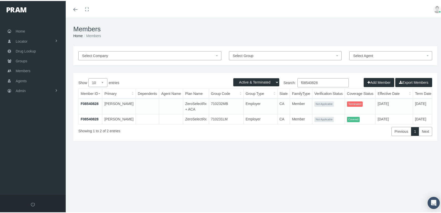
click at [321, 82] on input "f08540828" at bounding box center [323, 81] width 51 height 9
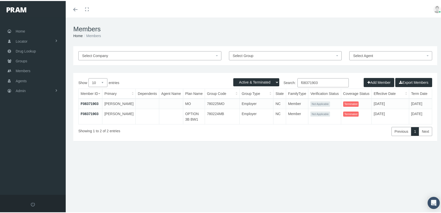
type input "f08371903"
click at [94, 112] on link "F08371903" at bounding box center [90, 113] width 18 height 4
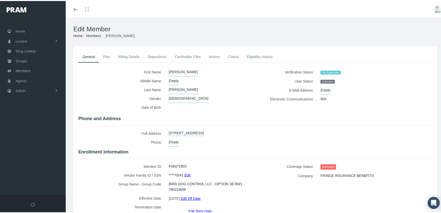
click at [193, 197] on link "Edit Eff Date" at bounding box center [191, 197] width 20 height 7
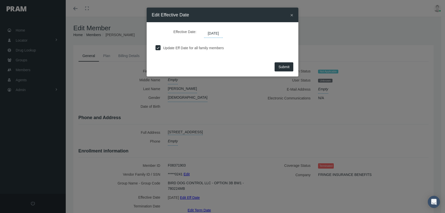
click at [217, 32] on span "[DATE]" at bounding box center [213, 33] width 19 height 9
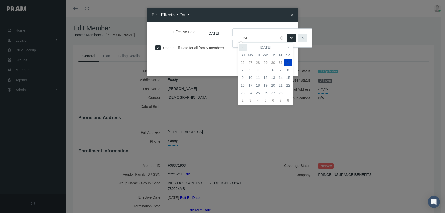
click at [242, 46] on th "«" at bounding box center [243, 48] width 8 height 8
click at [266, 61] on td "1" at bounding box center [266, 63] width 8 height 8
type input "01/01/2025"
click at [290, 39] on icon "submit" at bounding box center [291, 37] width 3 height 5
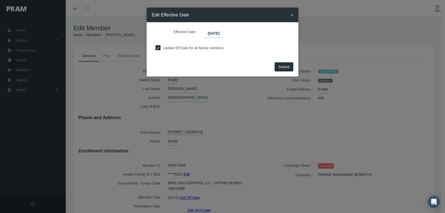
click at [285, 64] on button "Submit" at bounding box center [284, 66] width 19 height 9
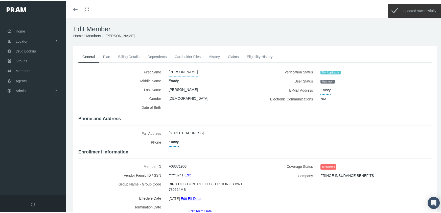
click at [197, 207] on link "Edit Term Date" at bounding box center [200, 210] width 23 height 7
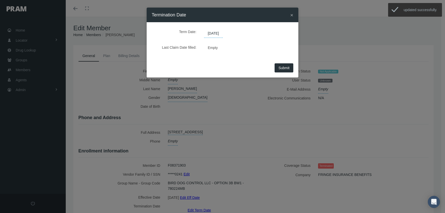
click at [216, 35] on span "[DATE]" at bounding box center [213, 33] width 19 height 9
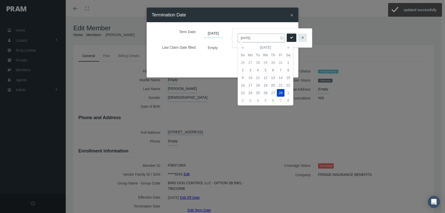
drag, startPoint x: 258, startPoint y: 38, endPoint x: 237, endPoint y: 34, distance: 21.4
click at [237, 34] on div "02/28/2025" at bounding box center [272, 38] width 79 height 19
type input "12/31/2039"
click at [290, 37] on icon "submit" at bounding box center [291, 37] width 3 height 5
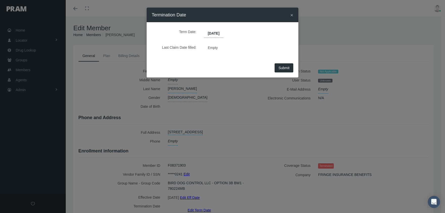
click at [291, 65] on button "Submit" at bounding box center [284, 67] width 19 height 9
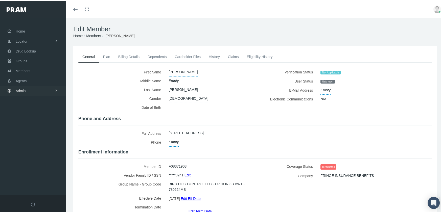
click at [16, 85] on span "Admin" at bounding box center [21, 90] width 10 height 10
click at [36, 125] on span "Group Billing" at bounding box center [31, 129] width 20 height 9
click at [33, 171] on span "Corrections" at bounding box center [29, 175] width 18 height 9
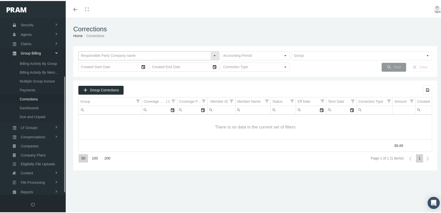
scroll to position [92, 0]
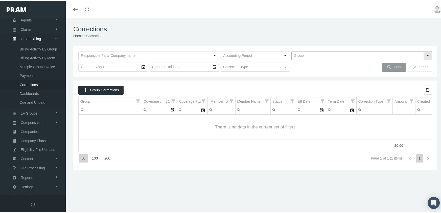
click at [313, 54] on input "text" at bounding box center [358, 55] width 132 height 9
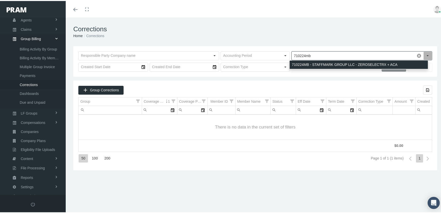
click at [322, 62] on div "710224MB - STAFFMARK GROUP LLC - ZEROSELECTRX + ACA" at bounding box center [359, 64] width 138 height 8
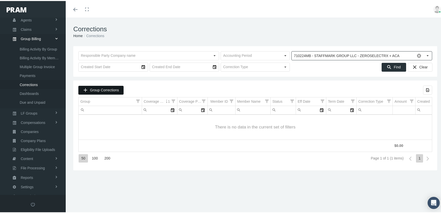
type input "710224MB - STAFFMARK GROUP LLC - ZEROSELECTRX + ACA"
click at [111, 89] on span "Group Corrections" at bounding box center [104, 89] width 29 height 4
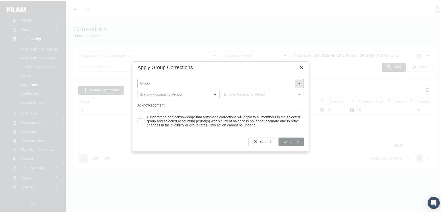
click at [165, 80] on input "text" at bounding box center [216, 82] width 157 height 9
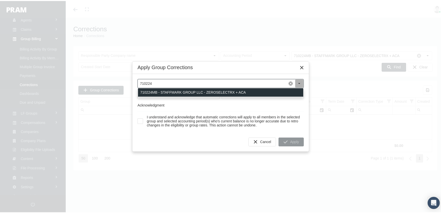
click at [201, 91] on div "710224MB - STAFFMARK GROUP LLC - ZEROSELECTRX + ACA" at bounding box center [220, 91] width 165 height 8
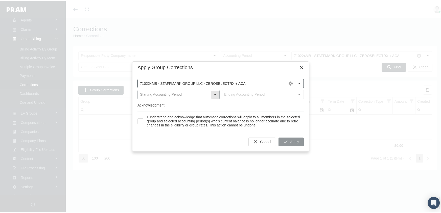
type input "710224MB - STAFFMARK GROUP LLC - ZEROSELECTRX + ACA"
click at [149, 91] on input "text" at bounding box center [174, 94] width 73 height 9
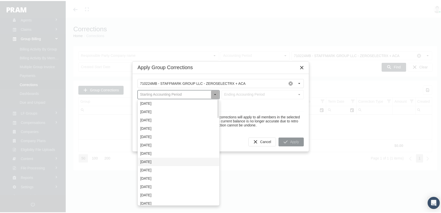
click at [161, 161] on div "April 2025" at bounding box center [178, 161] width 81 height 8
type input "April 2025"
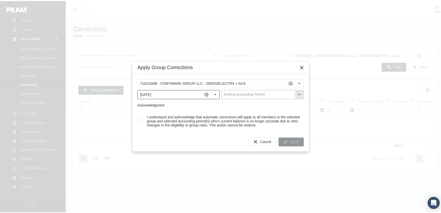
click at [279, 92] on input "text" at bounding box center [258, 94] width 73 height 9
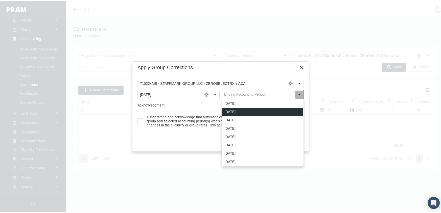
click at [247, 111] on div "October 2025" at bounding box center [262, 111] width 81 height 8
type input "October 2025"
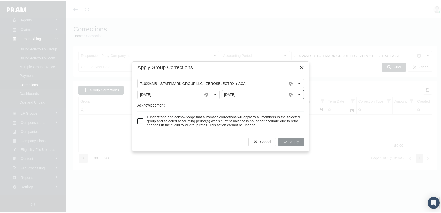
click at [140, 121] on span at bounding box center [141, 121] width 6 height 6
click at [288, 143] on div "Apply" at bounding box center [291, 141] width 25 height 8
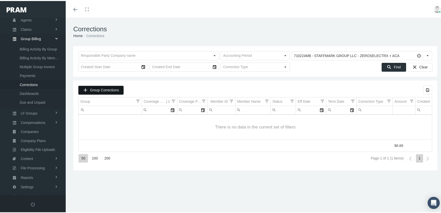
click at [100, 88] on span "Group Corrections" at bounding box center [104, 89] width 29 height 4
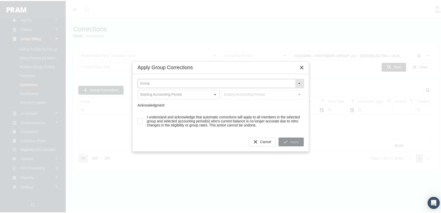
click at [172, 81] on input "text" at bounding box center [216, 82] width 157 height 9
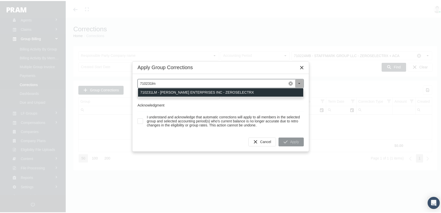
click at [192, 91] on div "710231LM - LOGAR ENTERPRISES INC - ZEROSELECTRX" at bounding box center [220, 91] width 165 height 8
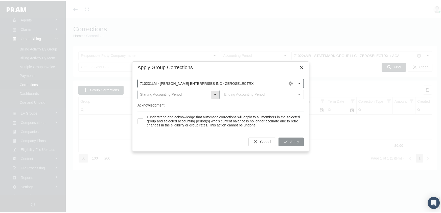
type input "710231LM - LOGAR ENTERPRISES INC - ZEROSELECTRX"
click at [149, 93] on input "text" at bounding box center [174, 94] width 73 height 9
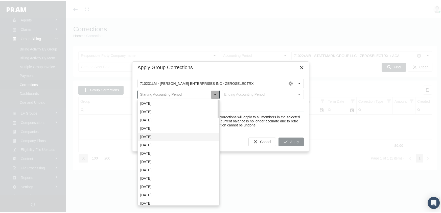
click at [153, 136] on div "July 2025" at bounding box center [178, 136] width 81 height 8
type input "July 2025"
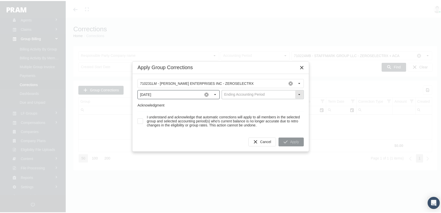
click at [279, 93] on input "text" at bounding box center [258, 94] width 73 height 9
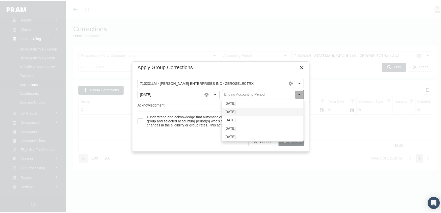
click at [256, 111] on div "October 2025" at bounding box center [262, 111] width 81 height 8
type input "October 2025"
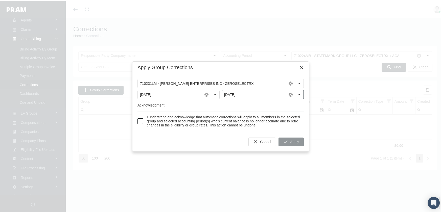
click at [142, 120] on span at bounding box center [141, 121] width 6 height 6
click at [295, 143] on span "Apply" at bounding box center [294, 141] width 9 height 4
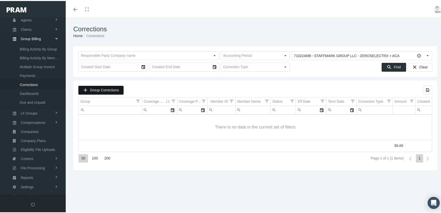
click at [99, 90] on span "Group Corrections" at bounding box center [104, 89] width 29 height 4
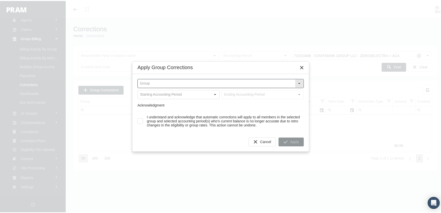
click at [207, 78] on input "text" at bounding box center [216, 82] width 157 height 9
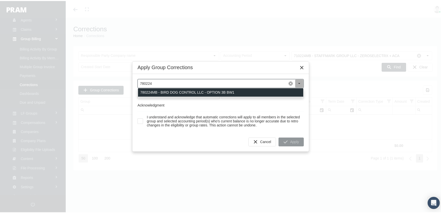
click at [210, 91] on div "780224MB - BIRD DOG CONTROL LLC - OPTION 3B BW1" at bounding box center [220, 91] width 165 height 8
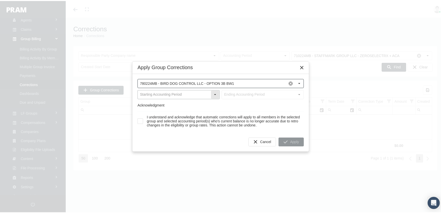
type input "780224MB - BIRD DOG CONTROL LLC - OPTION 3B BW1"
click at [159, 92] on input "text" at bounding box center [174, 94] width 73 height 9
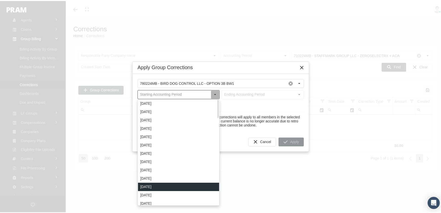
click at [152, 183] on div "January 2025" at bounding box center [178, 186] width 81 height 8
type input "January 2025"
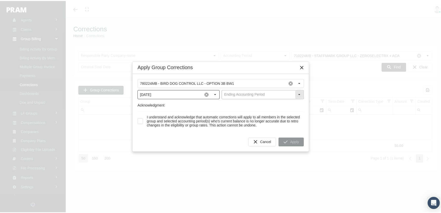
click at [270, 93] on input "text" at bounding box center [258, 94] width 73 height 9
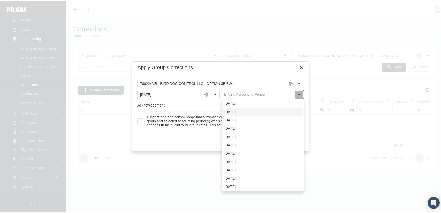
click at [243, 108] on div "October 2025" at bounding box center [262, 111] width 81 height 8
type input "October 2025"
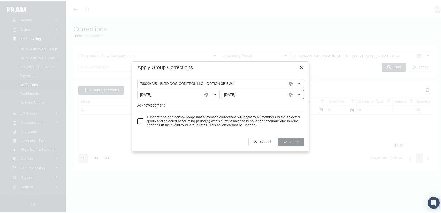
click at [140, 120] on span at bounding box center [141, 121] width 6 height 6
click at [286, 143] on icon "Apply" at bounding box center [285, 141] width 5 height 5
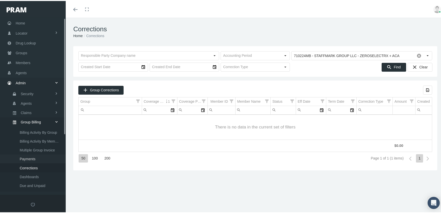
scroll to position [0, 0]
click at [23, 66] on span "Members" at bounding box center [23, 70] width 15 height 10
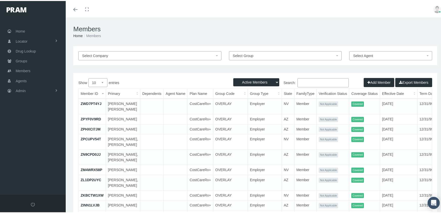
click at [251, 80] on select "Active Members Terminated Members Active & Terminated" at bounding box center [256, 81] width 46 height 8
select select "3"
click at [233, 77] on select "Active Members Terminated Members Active & Terminated" at bounding box center [256, 81] width 46 height 8
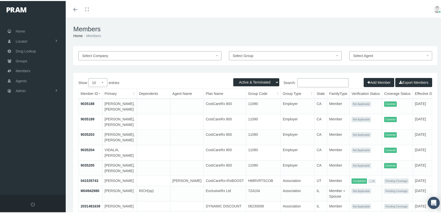
click at [314, 80] on input "Search:" at bounding box center [323, 81] width 51 height 9
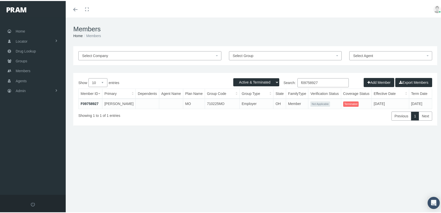
type input "f09758927"
click at [88, 100] on td "F09758927" at bounding box center [91, 103] width 24 height 10
click at [95, 103] on link "F09758927" at bounding box center [90, 103] width 18 height 4
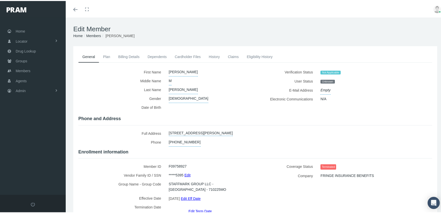
click at [196, 207] on link "Edit Term Date" at bounding box center [200, 210] width 23 height 7
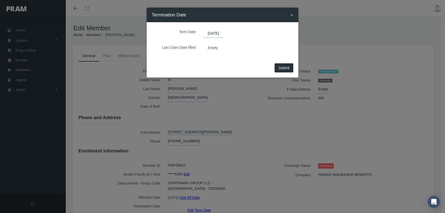
click at [216, 33] on span "[DATE]" at bounding box center [213, 33] width 19 height 9
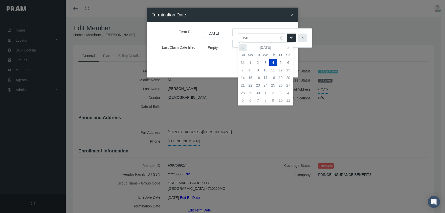
click at [242, 47] on th "«" at bounding box center [243, 48] width 8 height 8
click at [273, 92] on td "28" at bounding box center [273, 93] width 8 height 8
type input "[DATE]"
click at [290, 36] on icon "submit" at bounding box center [291, 37] width 3 height 5
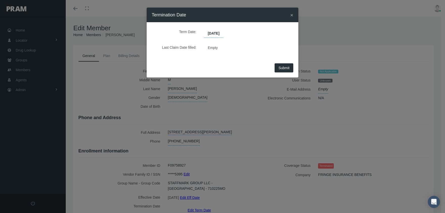
click at [284, 70] on button "Submit" at bounding box center [284, 67] width 19 height 9
